Goal: Information Seeking & Learning: Understand process/instructions

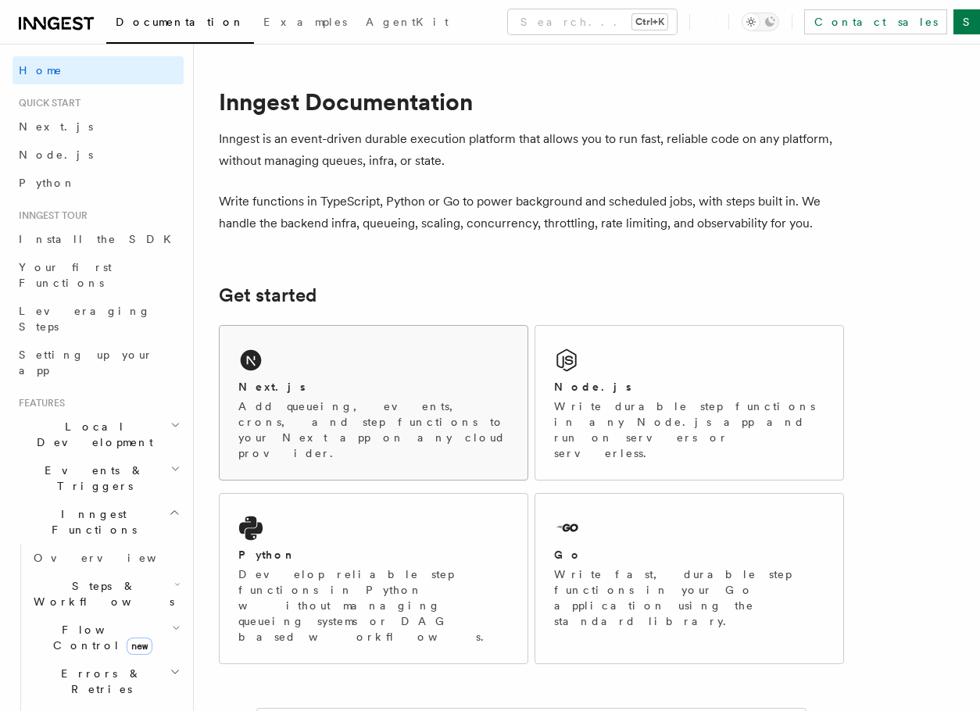
click at [281, 378] on div "Next.js Add queueing, events, crons, and step functions to your Next app on any…" at bounding box center [374, 403] width 308 height 154
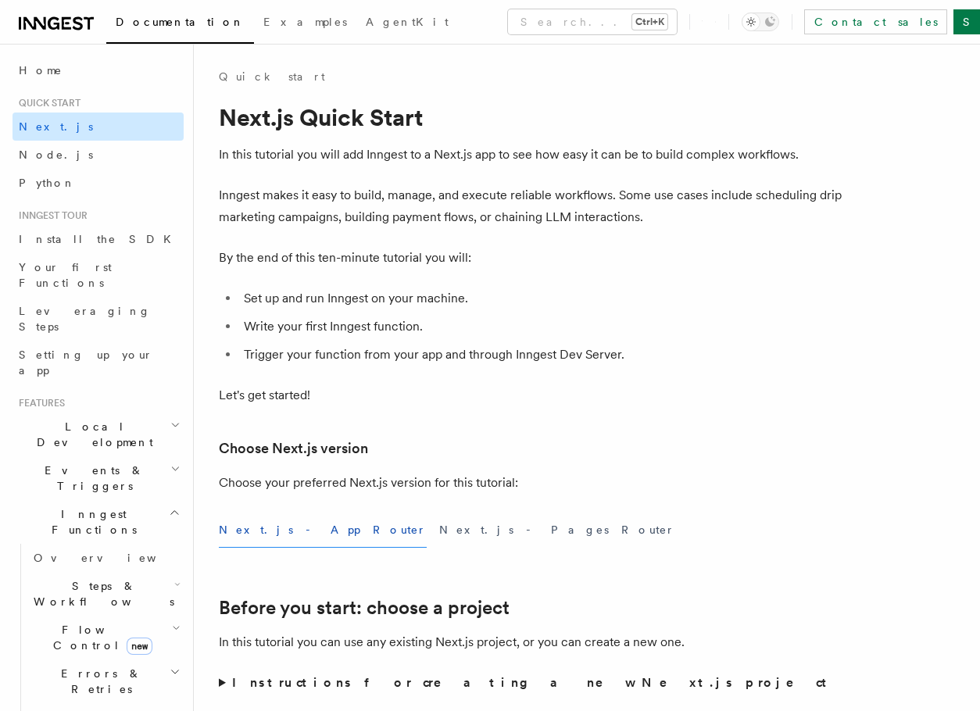
click at [46, 123] on span "Next.js" at bounding box center [56, 126] width 74 height 13
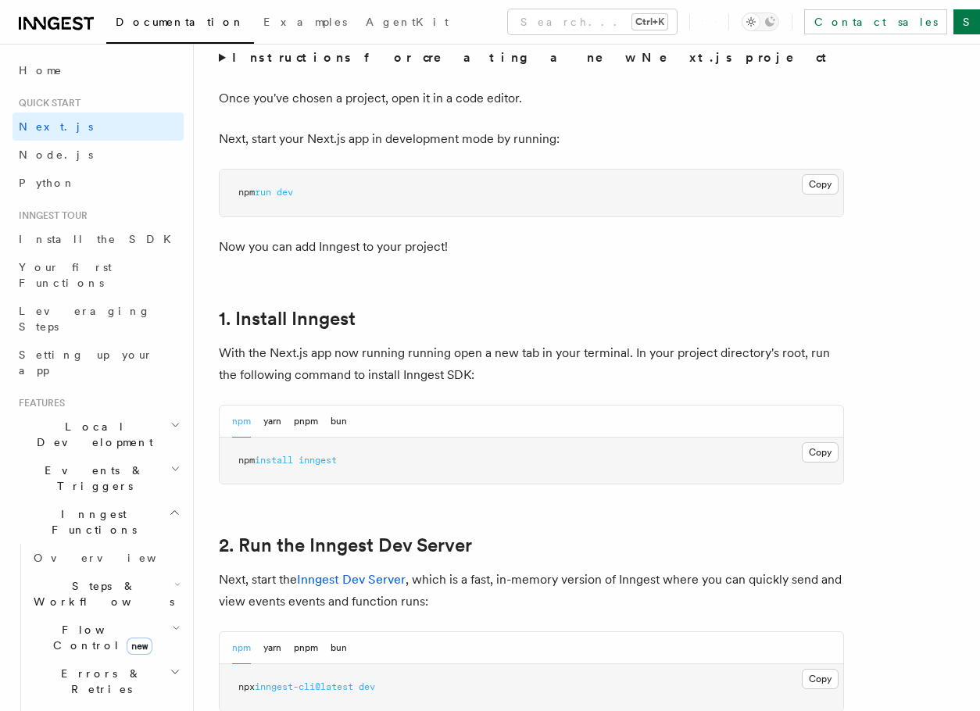
scroll to position [703, 0]
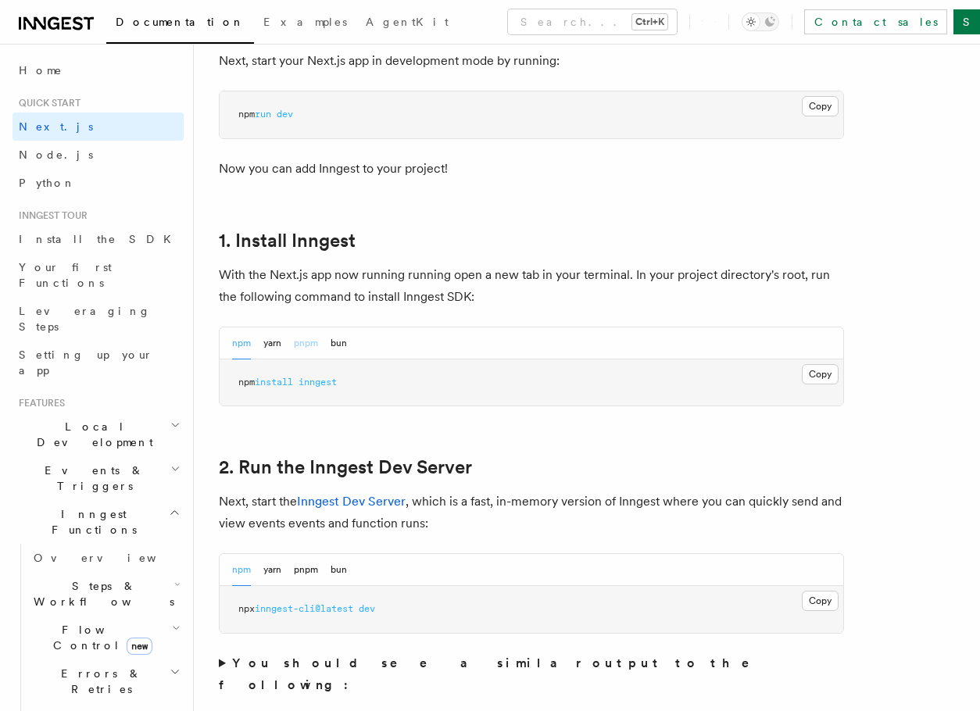
click at [306, 340] on button "pnpm" at bounding box center [306, 343] width 24 height 32
click at [835, 377] on button "Copy Copied" at bounding box center [820, 374] width 37 height 20
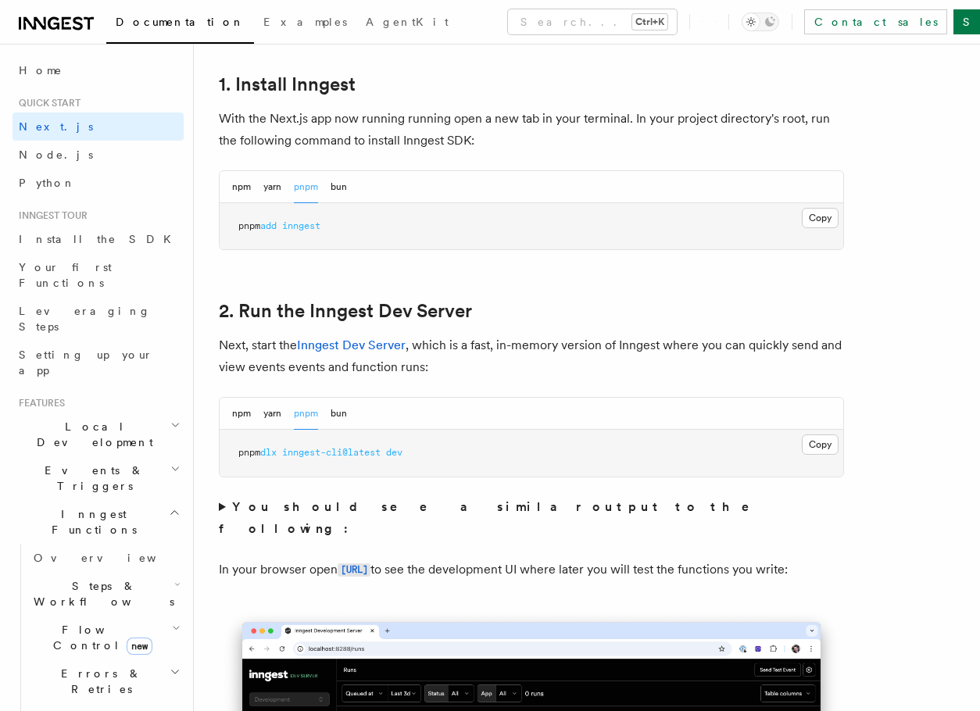
scroll to position [938, 0]
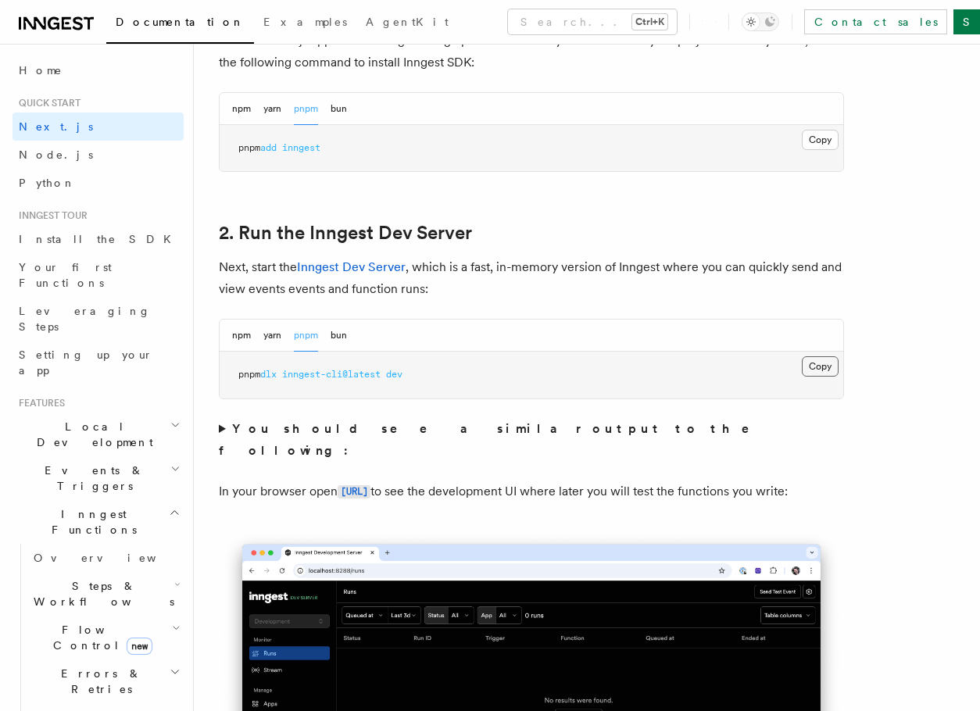
click at [816, 370] on button "Copy Copied" at bounding box center [820, 366] width 37 height 20
click at [347, 338] on button "bun" at bounding box center [338, 336] width 16 height 32
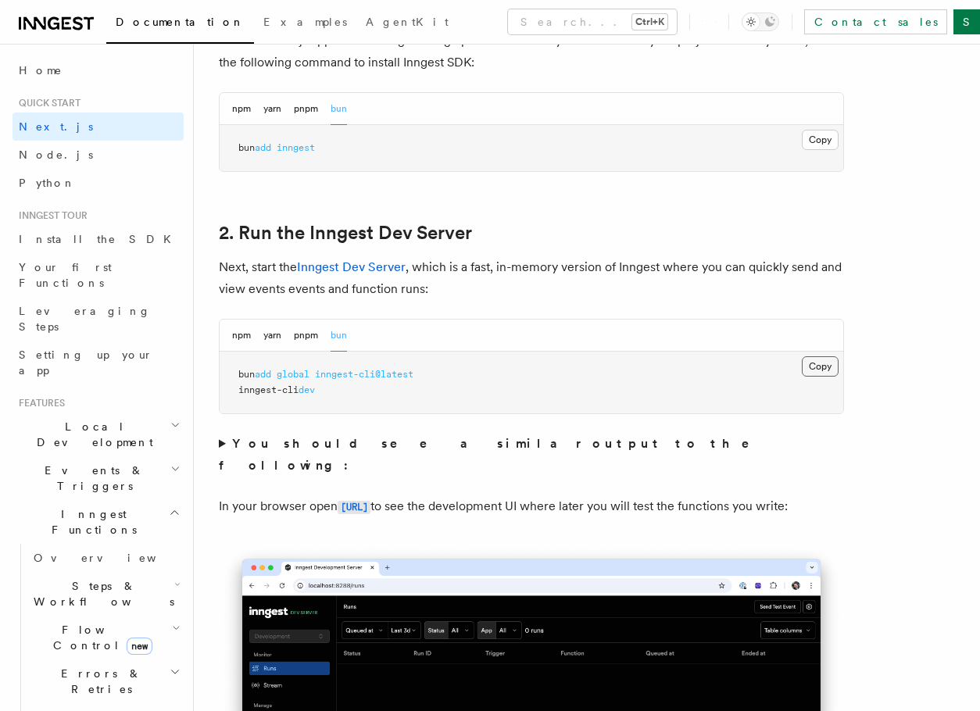
click at [817, 364] on button "Copy Copied" at bounding box center [820, 366] width 37 height 20
click at [244, 336] on button "npm" at bounding box center [241, 336] width 19 height 32
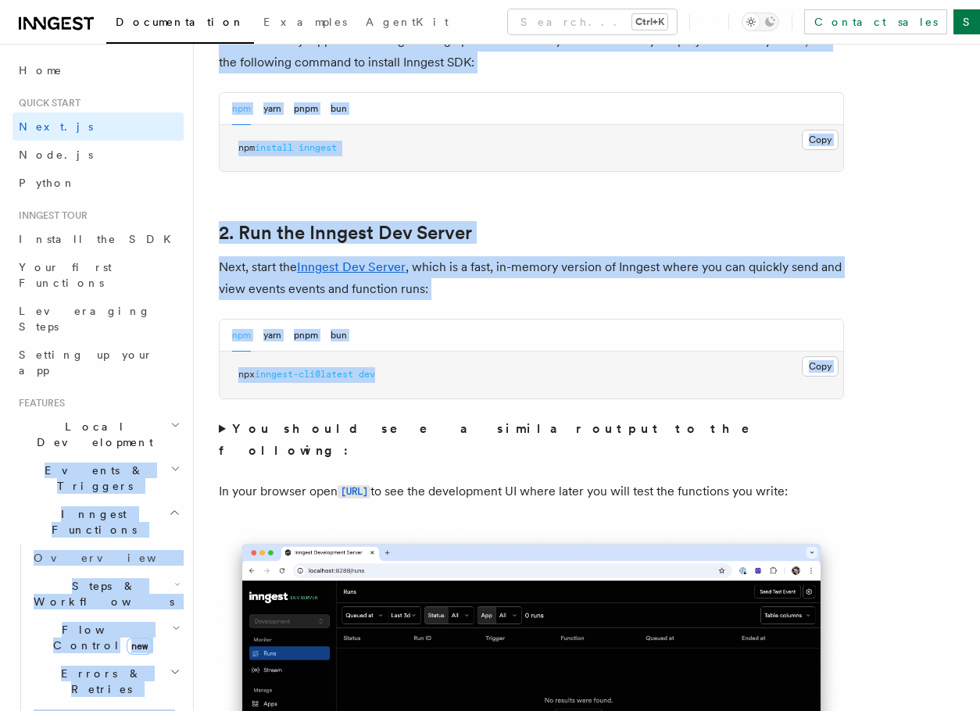
drag, startPoint x: 416, startPoint y: 366, endPoint x: 192, endPoint y: 365, distance: 223.5
click at [511, 398] on div "npm yarn pnpm bun Copy Copied npx inngest-cli@latest dev" at bounding box center [531, 359] width 625 height 80
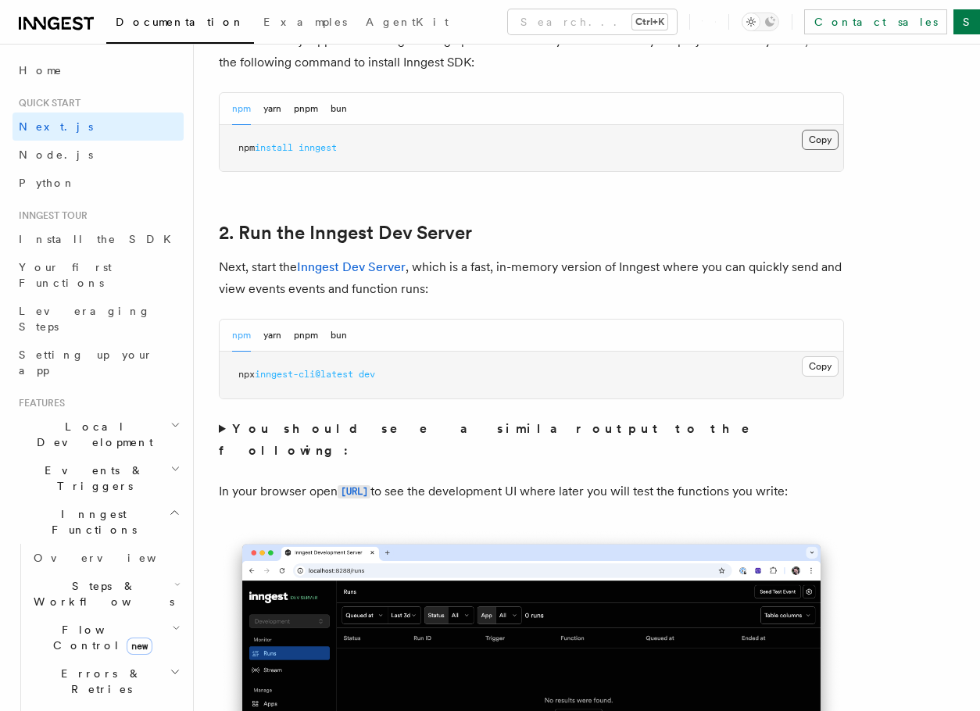
click at [818, 146] on button "Copy Copied" at bounding box center [820, 140] width 37 height 20
click at [820, 364] on button "Copy Copied" at bounding box center [820, 366] width 37 height 20
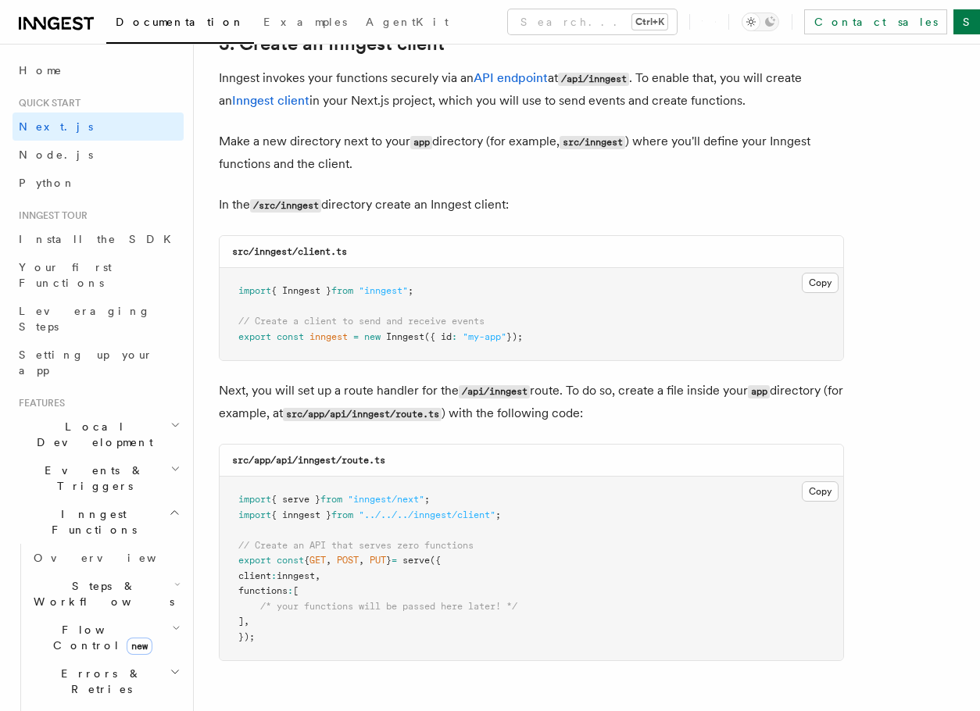
scroll to position [1953, 0]
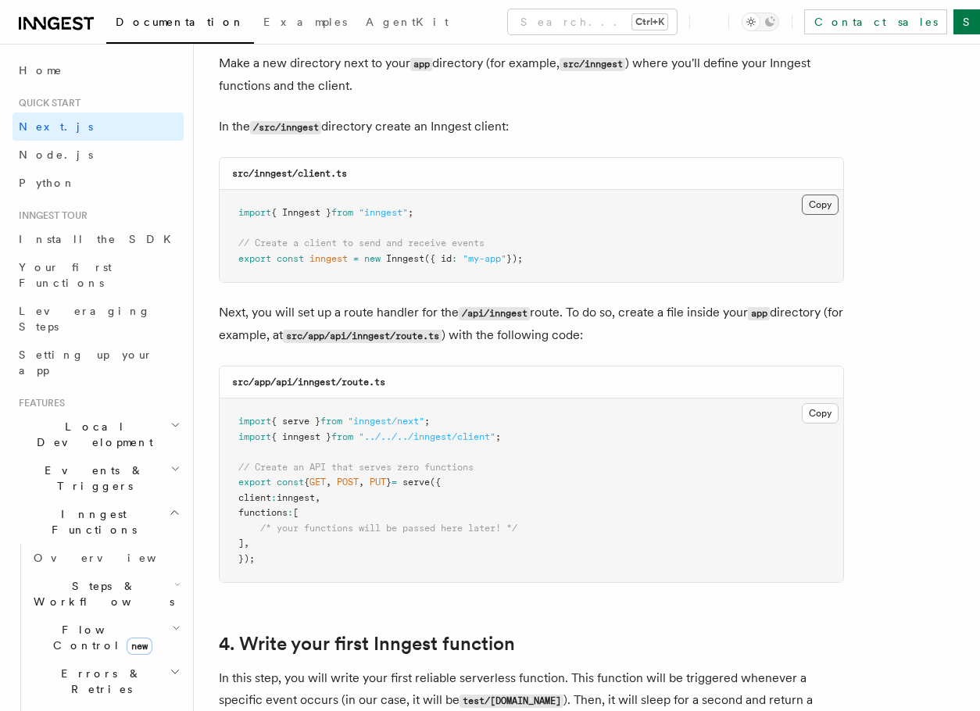
click at [819, 206] on button "Copy Copied" at bounding box center [820, 205] width 37 height 20
drag, startPoint x: 419, startPoint y: 257, endPoint x: 234, endPoint y: 203, distance: 192.1
click at [234, 203] on pre "import { Inngest } from "inngest" ; // Create a client to send and receive even…" at bounding box center [531, 236] width 623 height 92
copy code "import { Inngest } from "inngest" ; // Create a client to send and receive even…"
click at [816, 198] on button "Copy Copied" at bounding box center [820, 205] width 37 height 20
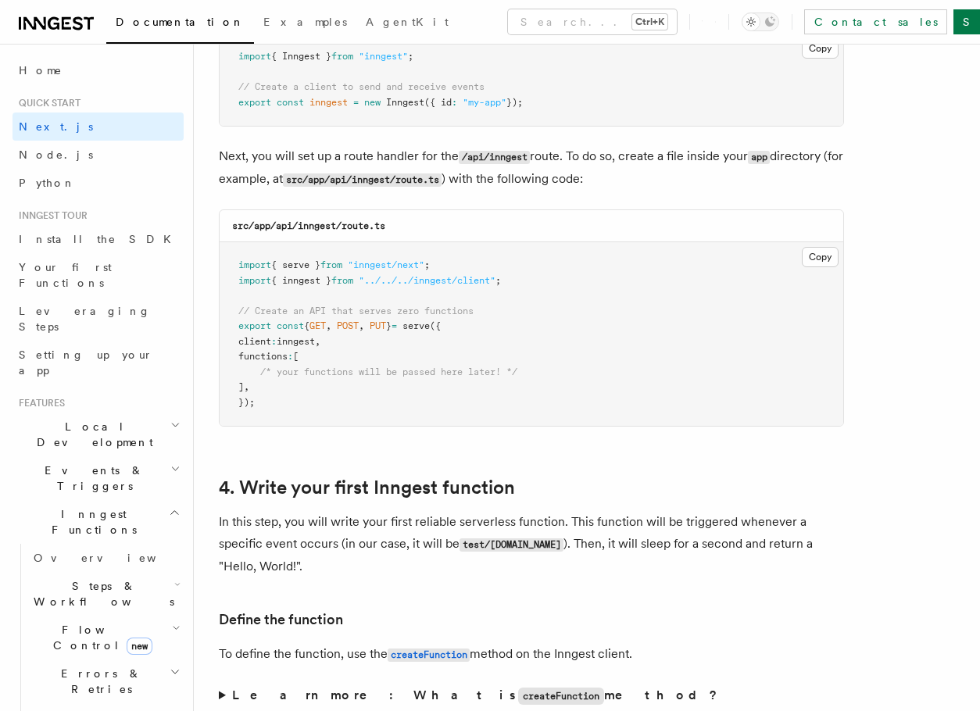
scroll to position [2188, 0]
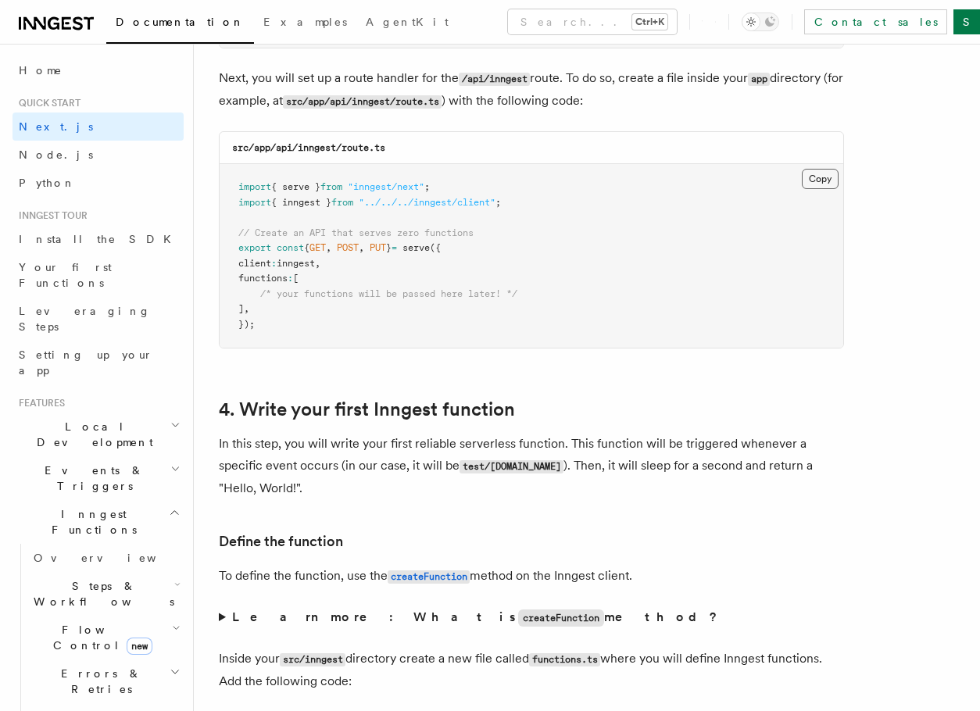
click at [816, 177] on button "Copy Copied" at bounding box center [820, 179] width 37 height 20
click at [818, 181] on button "Copy Copied" at bounding box center [820, 179] width 37 height 20
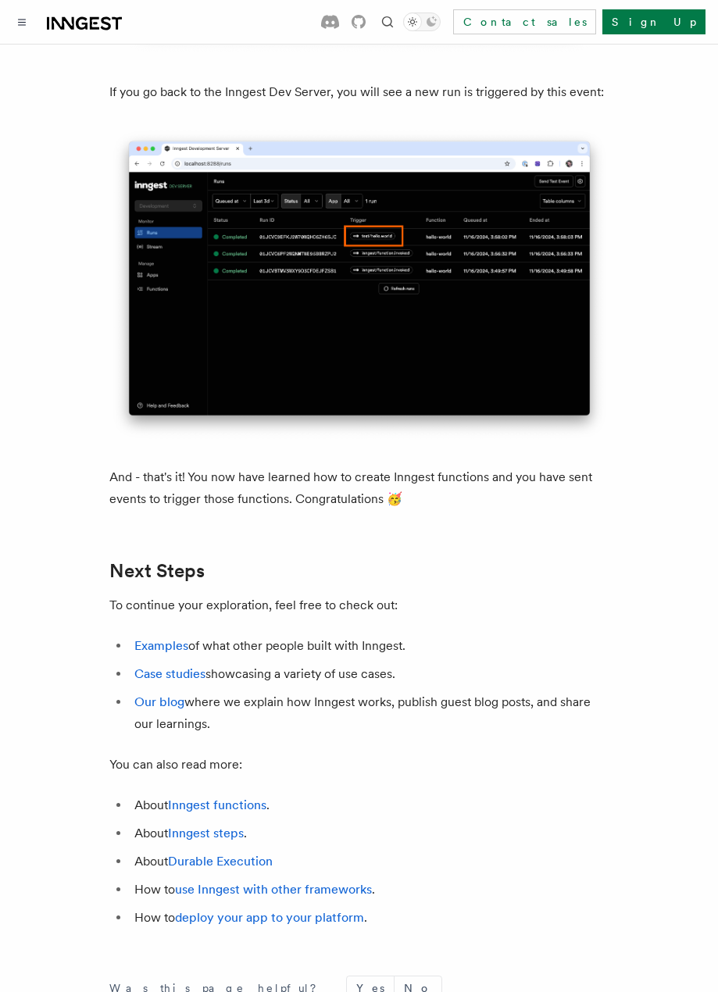
scroll to position [8768, 0]
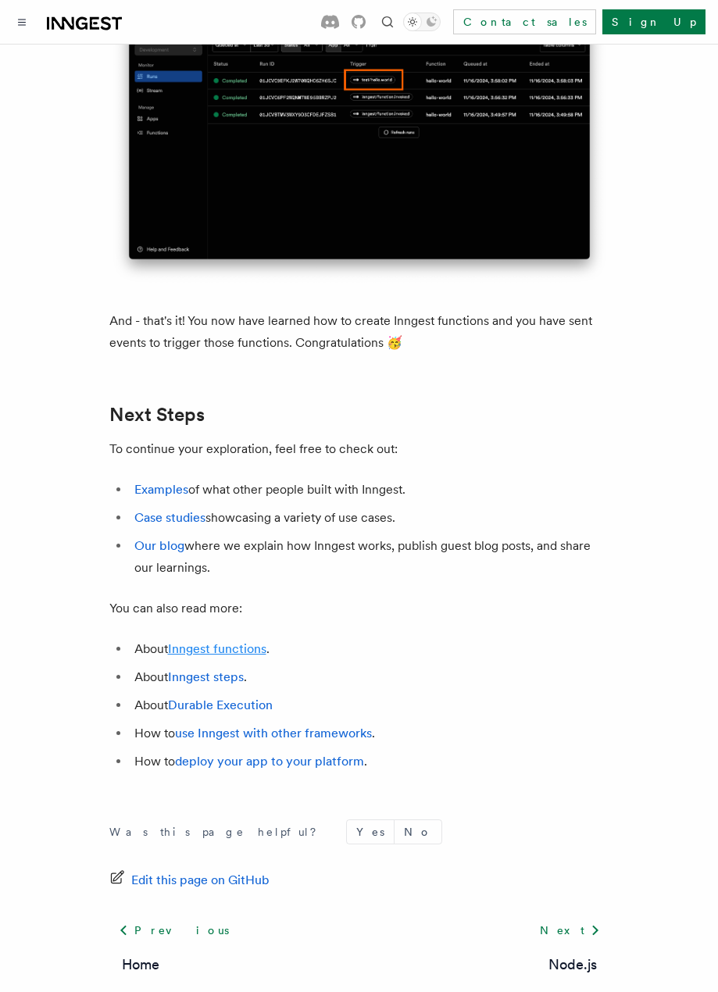
click at [227, 641] on link "Inngest functions" at bounding box center [217, 648] width 98 height 15
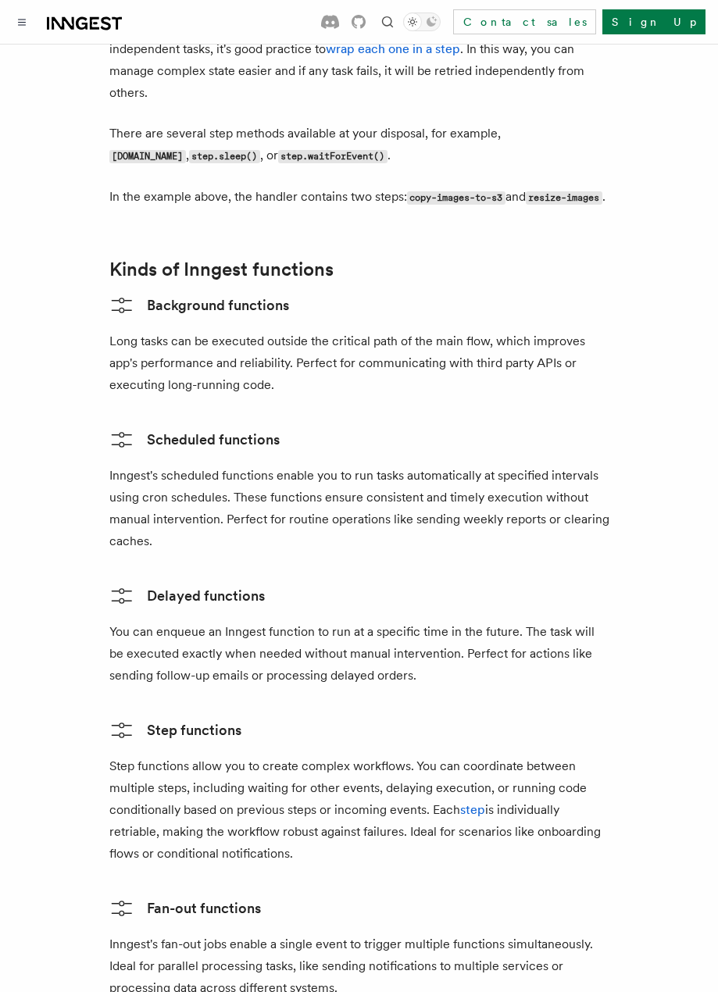
scroll to position [2324, 0]
